Goal: Navigation & Orientation: Find specific page/section

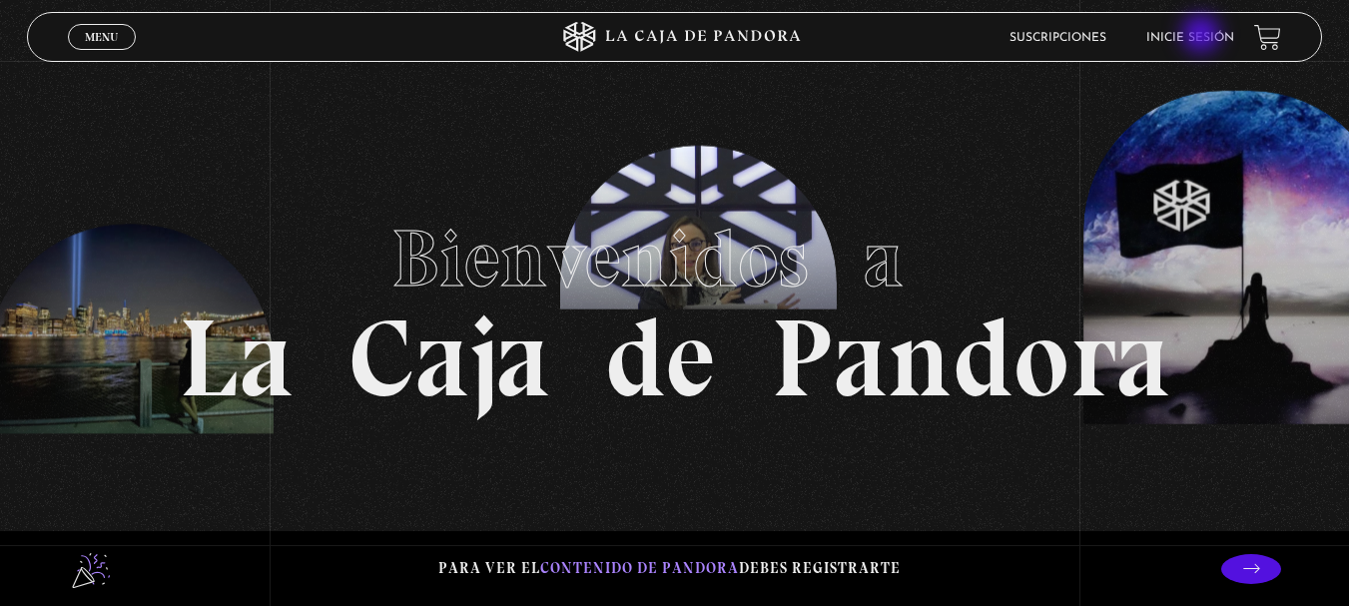
click at [1203, 36] on link "Inicie sesión" at bounding box center [1190, 38] width 88 height 12
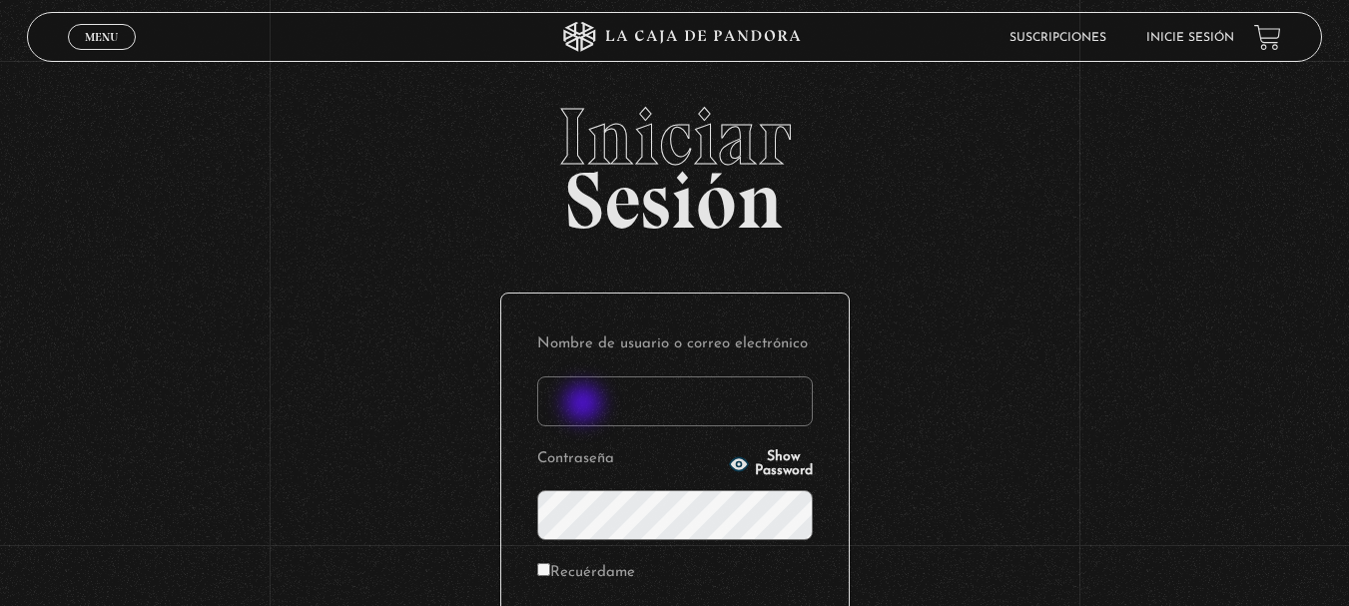
click at [595, 408] on input "Nombre de usuario o correo electrónico" at bounding box center [675, 401] width 276 height 50
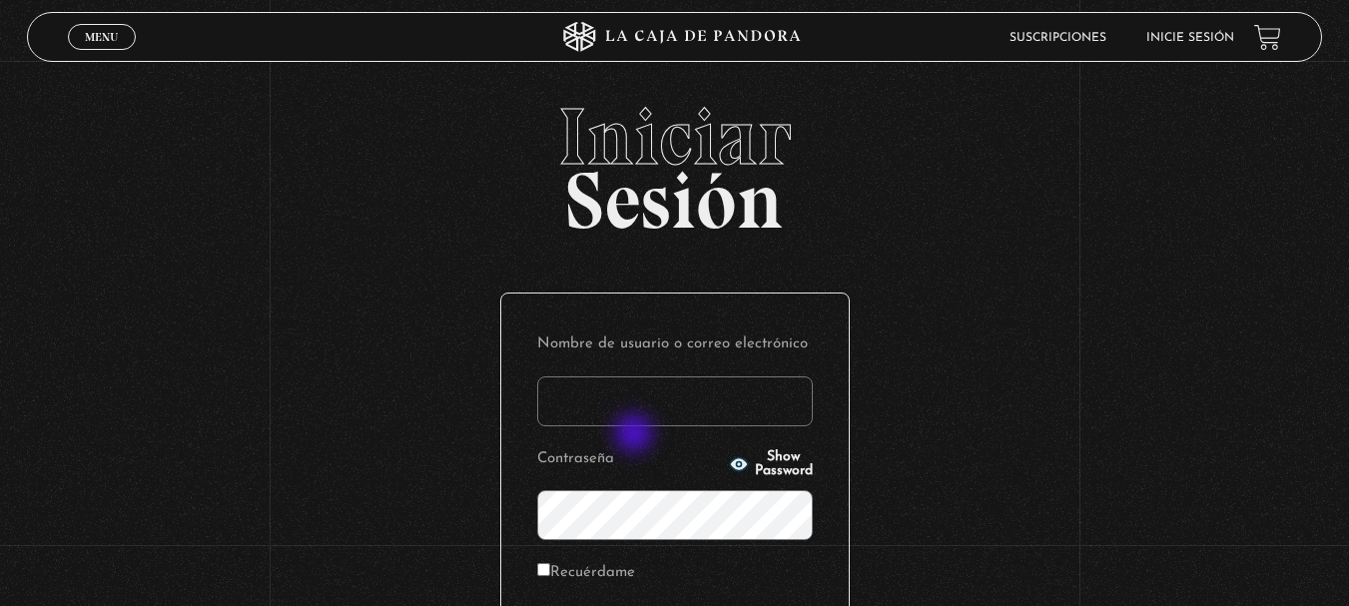
type input "[EMAIL_ADDRESS][DOMAIN_NAME]"
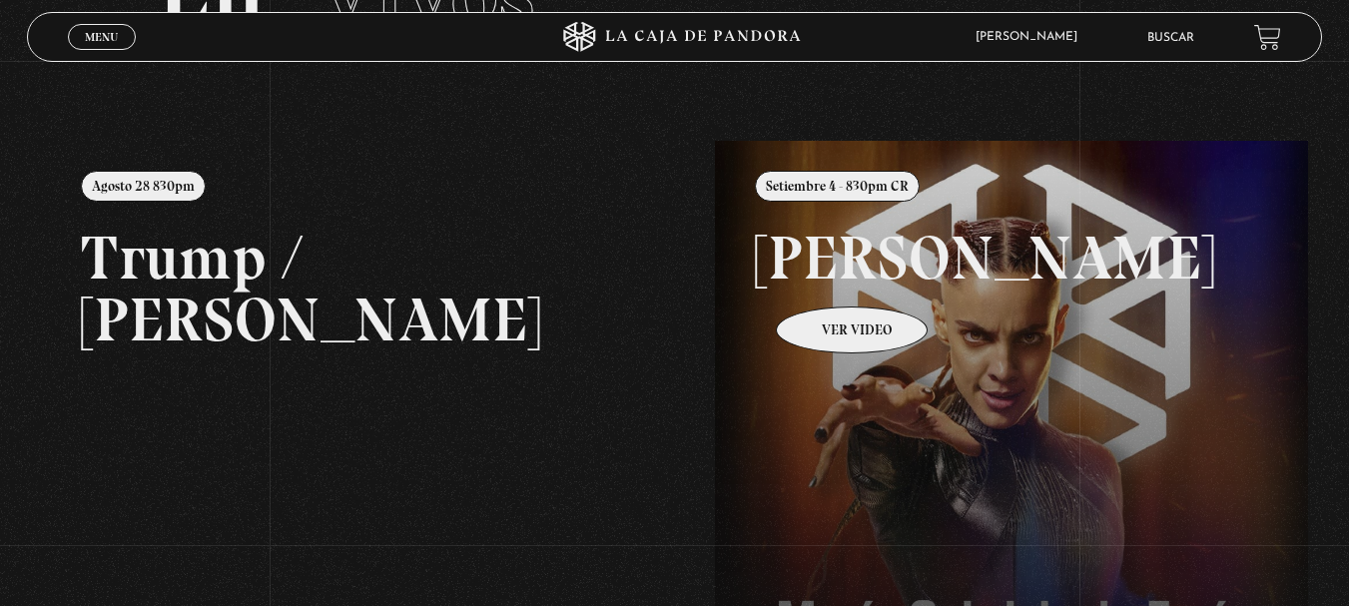
scroll to position [200, 0]
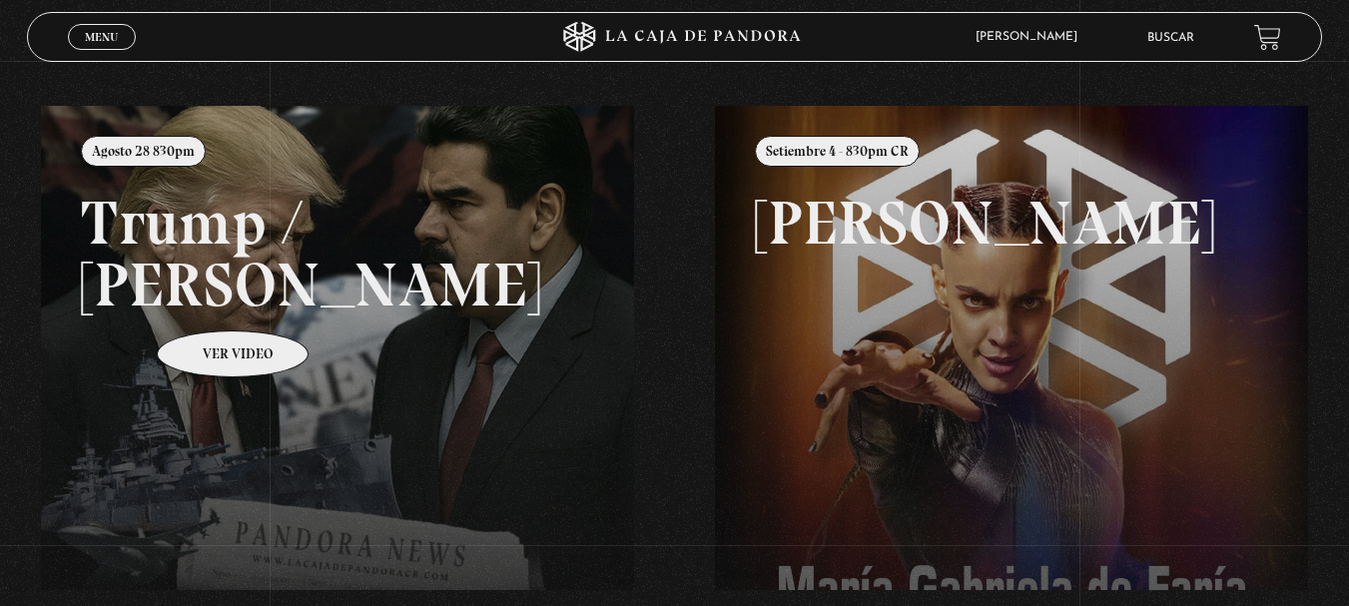
click at [207, 300] on link at bounding box center [715, 409] width 1349 height 606
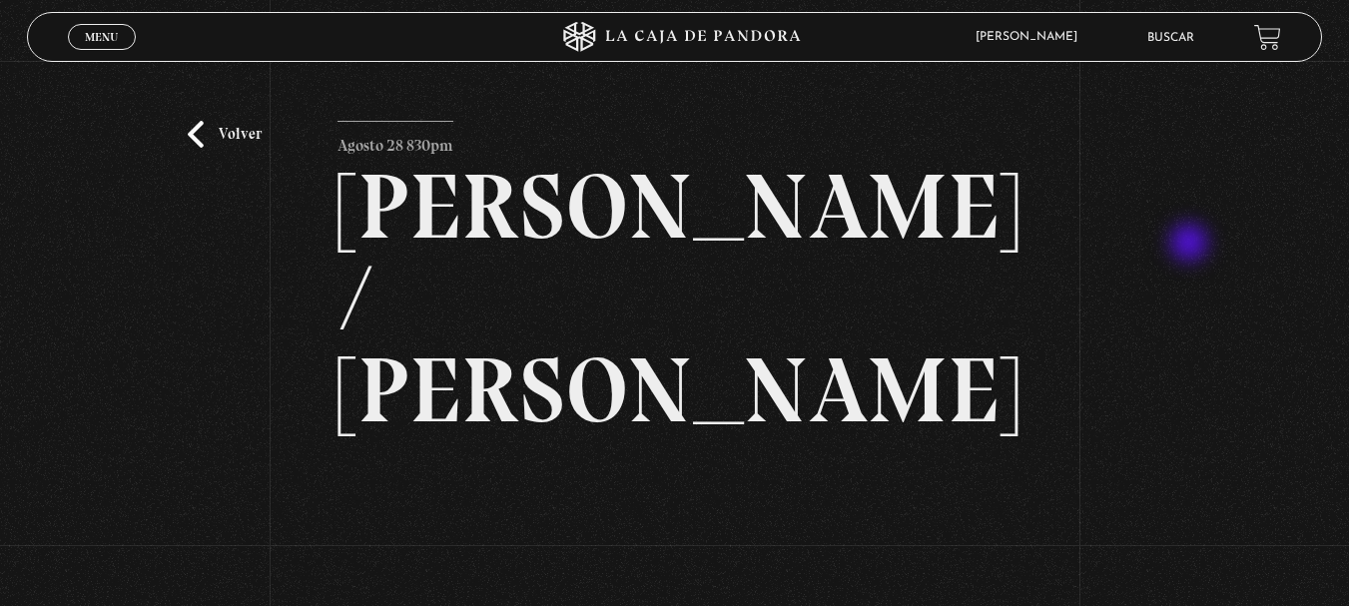
drag, startPoint x: 1191, startPoint y: 245, endPoint x: 1160, endPoint y: 265, distance: 36.8
click at [1191, 245] on div "Volver Agosto 28 830pm Trump / Maduro" at bounding box center [674, 473] width 1349 height 825
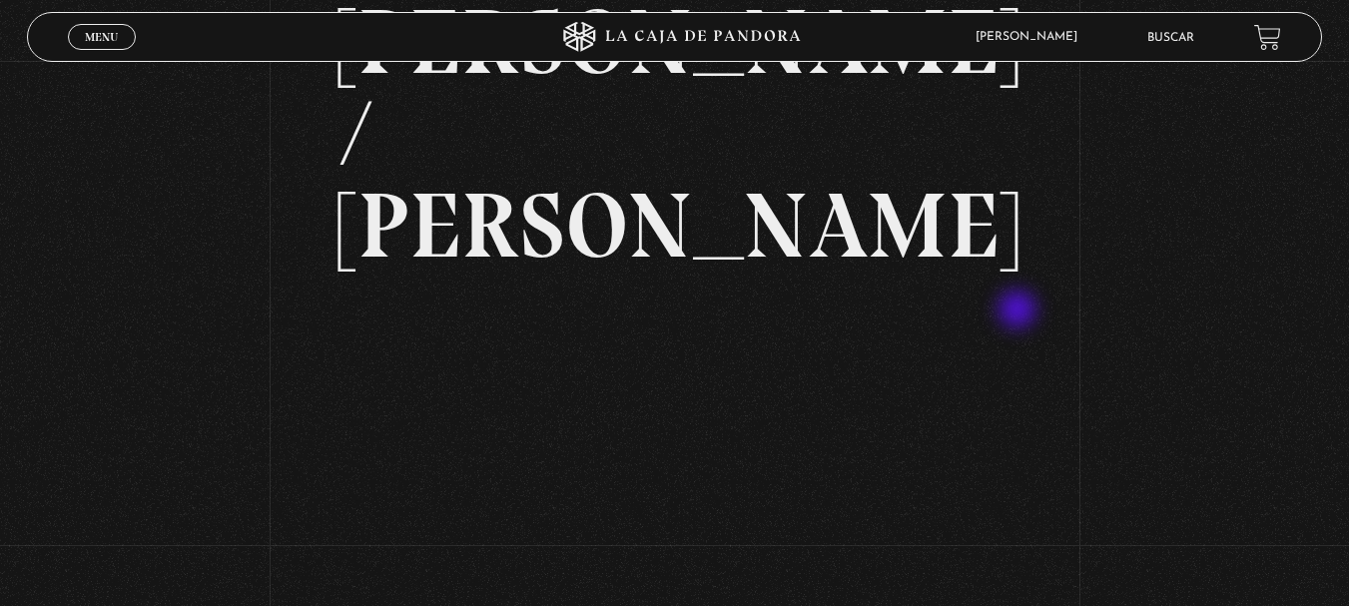
scroll to position [200, 0]
